Goal: Answer question/provide support: Answer question/provide support

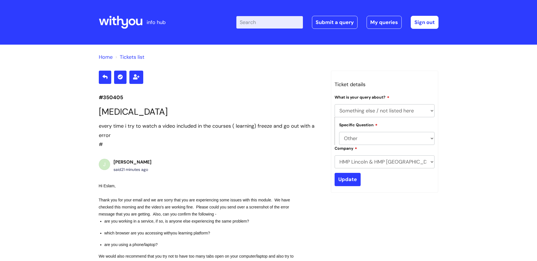
select select "Something else / not listed here"
select select "Other"
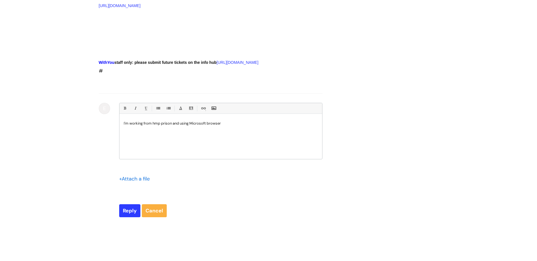
click at [225, 134] on div "I'm working from hmp prison and using Microsoft browser" at bounding box center [220, 138] width 203 height 42
drag, startPoint x: 301, startPoint y: 129, endPoint x: 306, endPoint y: 141, distance: 13.2
click at [287, 151] on div "I'm working from hmp prison and using Microsoft browser and yes another one of …" at bounding box center [220, 138] width 203 height 42
drag, startPoint x: 314, startPoint y: 131, endPoint x: 291, endPoint y: 137, distance: 23.1
click at [291, 137] on div "I'm working from hmp prison and using Microsoft browser and yes another one of …" at bounding box center [220, 138] width 203 height 42
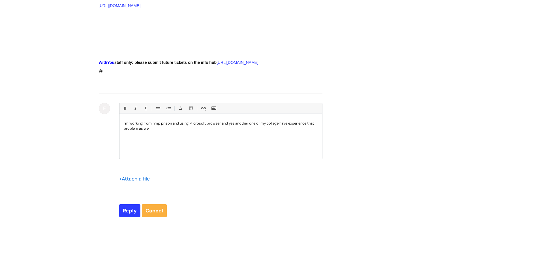
drag, startPoint x: 157, startPoint y: 132, endPoint x: 142, endPoint y: 147, distance: 21.6
click at [141, 147] on div "I'm working from hmp prison and using Microsoft browser and yes another one of …" at bounding box center [220, 138] width 203 height 42
click at [150, 131] on p "I'm working from hmp prison and using Microsoft browser and yes another one of …" at bounding box center [221, 126] width 194 height 10
click at [172, 130] on p "I'm working from hmp prison and using Microsoft browser and yes another one of …" at bounding box center [221, 126] width 194 height 10
click at [186, 139] on div "I'm working from hmp prison in Lincoln and using Microsoft browser and yes anot…" at bounding box center [220, 138] width 203 height 42
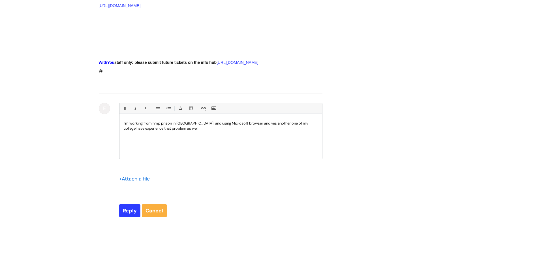
click at [176, 131] on p "I'm working from hmp prison in Lincoln and using Microsoft browser and yes anot…" at bounding box center [221, 126] width 194 height 10
click at [180, 131] on p "I'm working from hmp prison in Lincoln and using Microsoft browser and yes anot…" at bounding box center [221, 126] width 194 height 10
click at [178, 131] on p "I'm working from hmp prison in Lincoln and using Microsoft browser and yes anot…" at bounding box center [221, 126] width 194 height 10
drag, startPoint x: 276, startPoint y: 136, endPoint x: 270, endPoint y: 147, distance: 11.5
click at [270, 147] on div "I'm working from hmp prison in Lincoln and using Microsoft browser and yes anot…" at bounding box center [220, 138] width 203 height 42
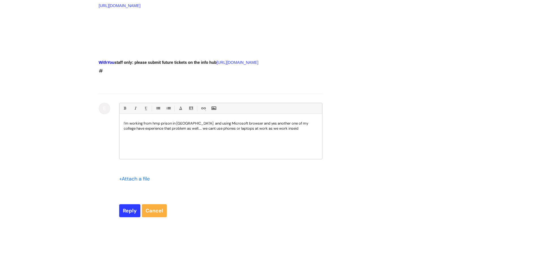
drag, startPoint x: 285, startPoint y: 136, endPoint x: 280, endPoint y: 142, distance: 7.0
click at [285, 131] on p "I'm working from hmp prison in Lincoln and using Microsoft browser and yes anot…" at bounding box center [221, 126] width 194 height 10
click at [131, 218] on input "Reply" at bounding box center [129, 211] width 21 height 13
type input "Please Wait..."
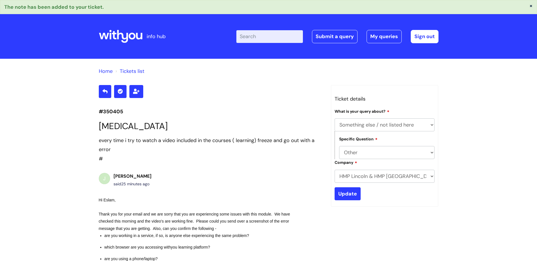
select select "Something else / not listed here"
select select "Other"
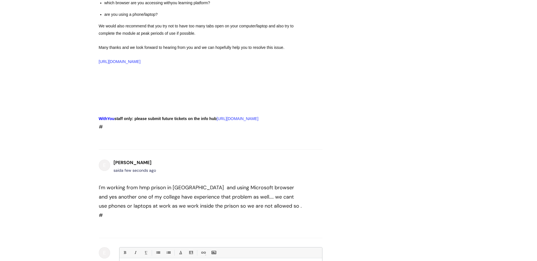
scroll to position [165, 0]
